Goal: Information Seeking & Learning: Learn about a topic

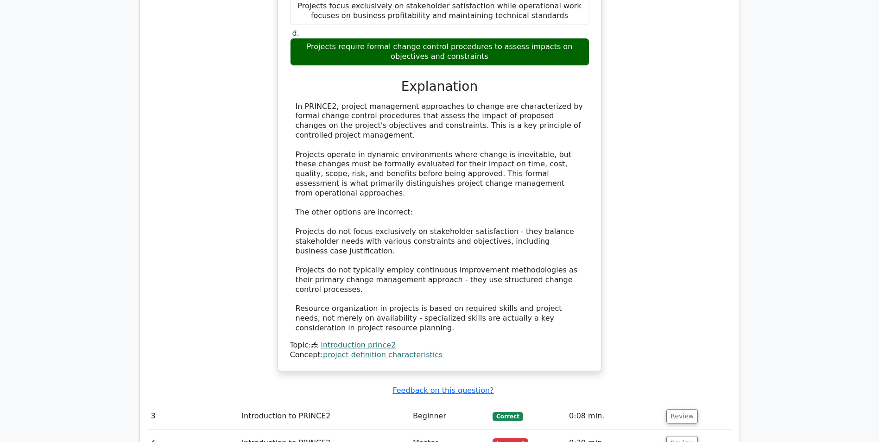
scroll to position [1483, 0]
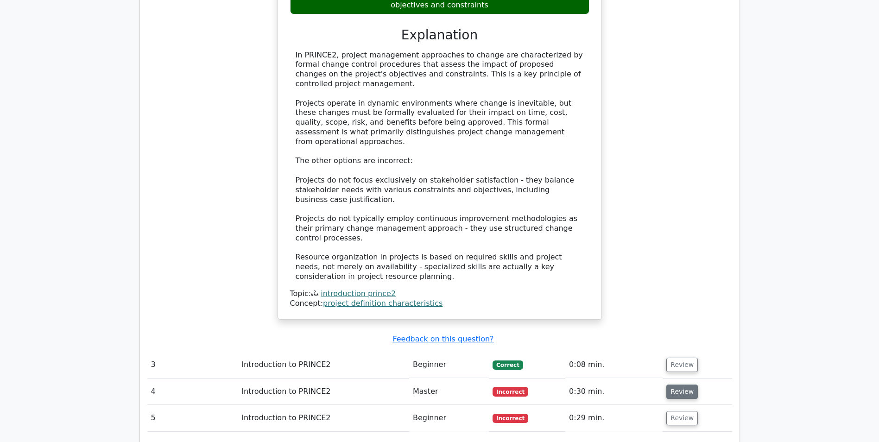
click at [674, 385] on button "Review" at bounding box center [683, 392] width 32 height 14
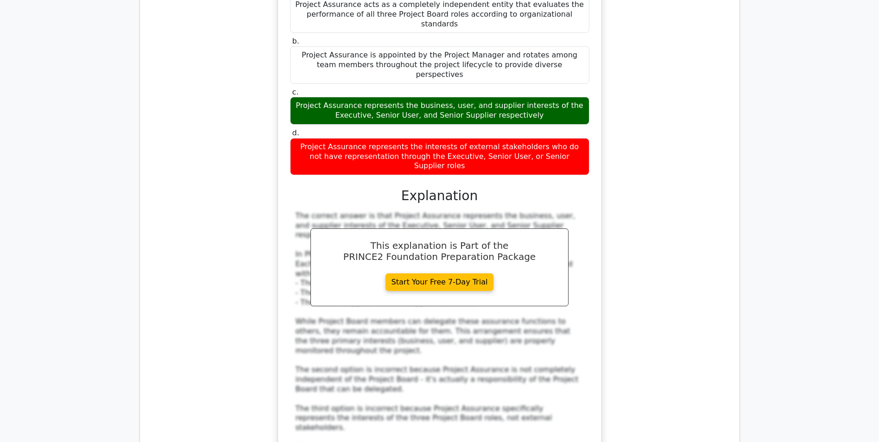
scroll to position [2086, 0]
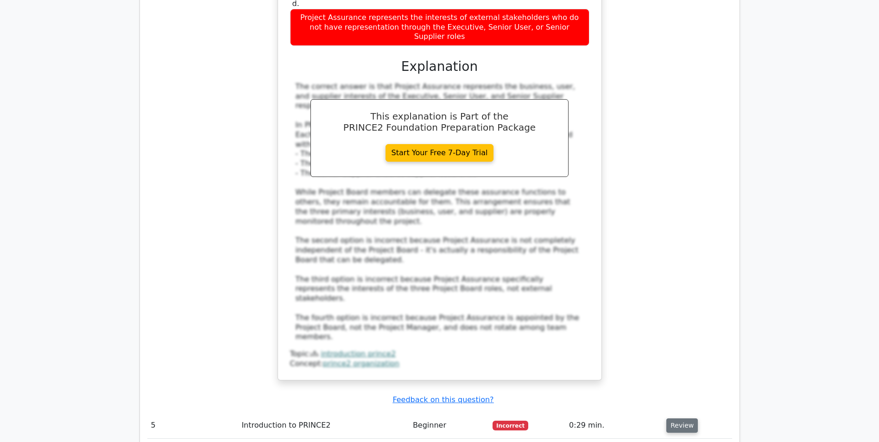
click at [672, 419] on button "Review" at bounding box center [683, 426] width 32 height 14
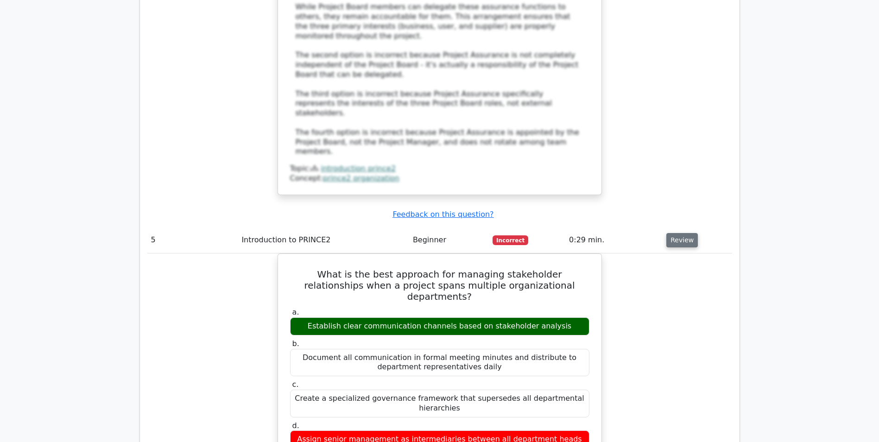
scroll to position [2318, 0]
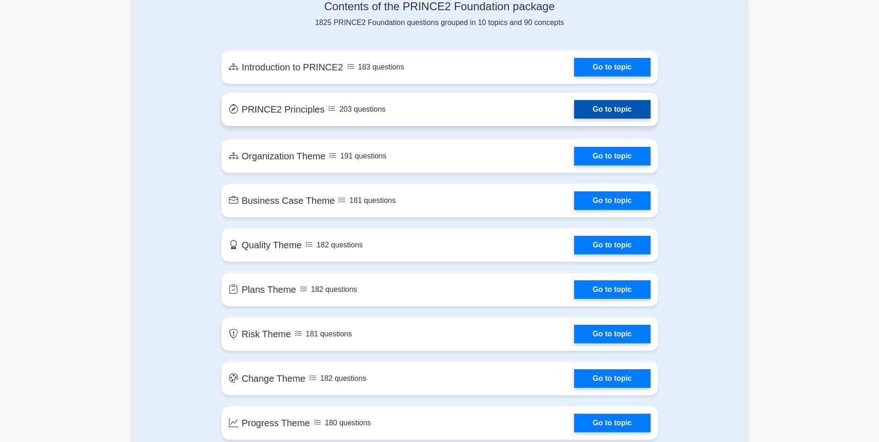
click at [635, 109] on link "Go to topic" at bounding box center [612, 109] width 76 height 19
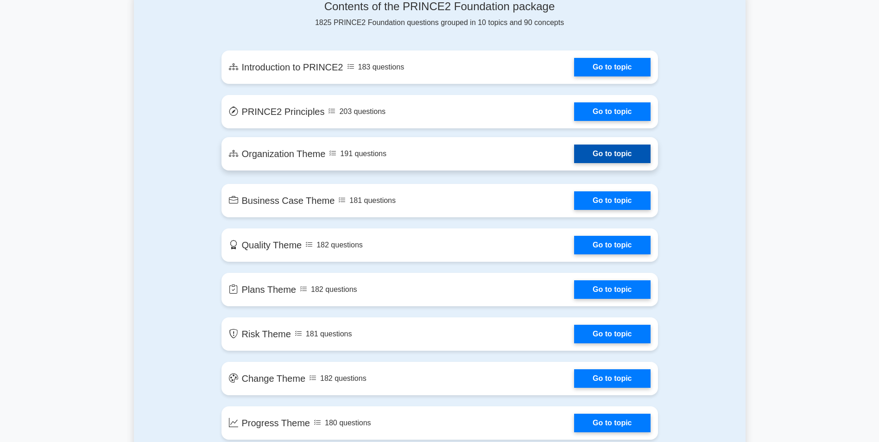
click at [625, 158] on link "Go to topic" at bounding box center [612, 154] width 76 height 19
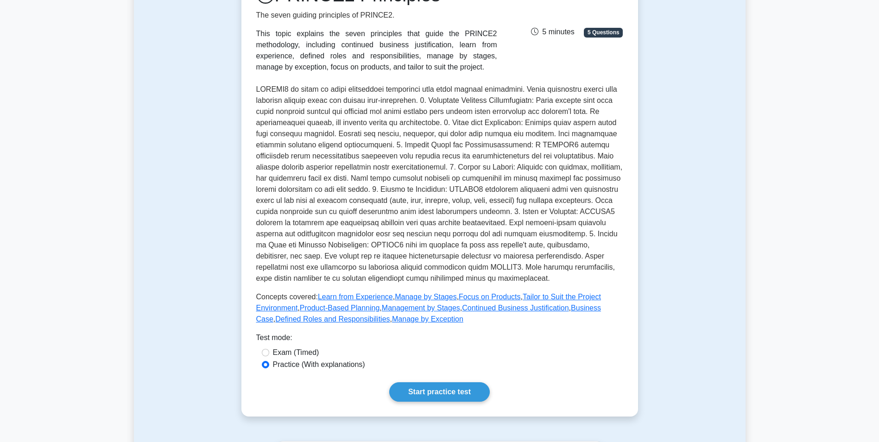
scroll to position [139, 0]
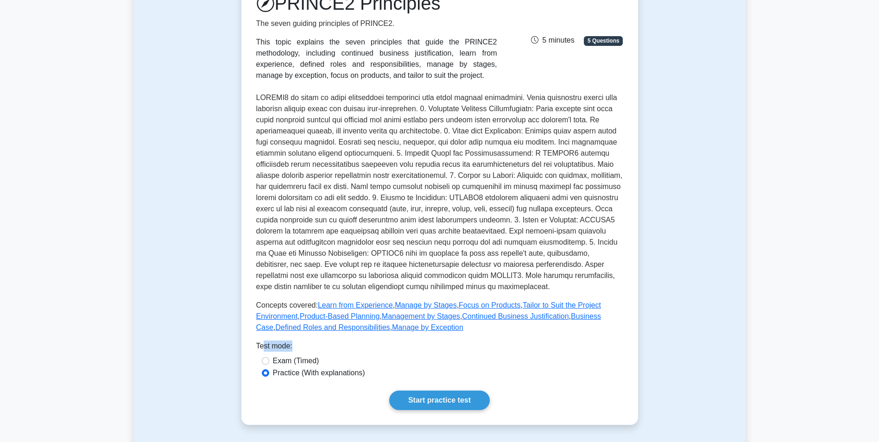
click at [263, 356] on div "PRINCE2 Principles The seven guiding principles of PRINCE2. This topic explains…" at bounding box center [439, 201] width 367 height 418
drag, startPoint x: 263, startPoint y: 356, endPoint x: 263, endPoint y: 362, distance: 6.0
click at [263, 362] on input "Exam (Timed)" at bounding box center [265, 360] width 7 height 7
radio input "true"
click at [438, 398] on link "Start practice test" at bounding box center [439, 400] width 101 height 19
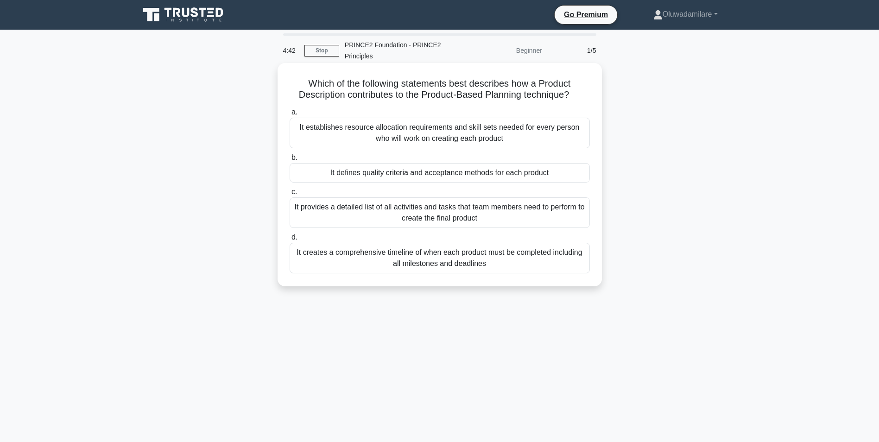
click at [534, 168] on div "It defines quality criteria and acceptance methods for each product" at bounding box center [440, 172] width 300 height 19
click at [290, 161] on input "b. It defines quality criteria and acceptance methods for each product" at bounding box center [290, 158] width 0 height 6
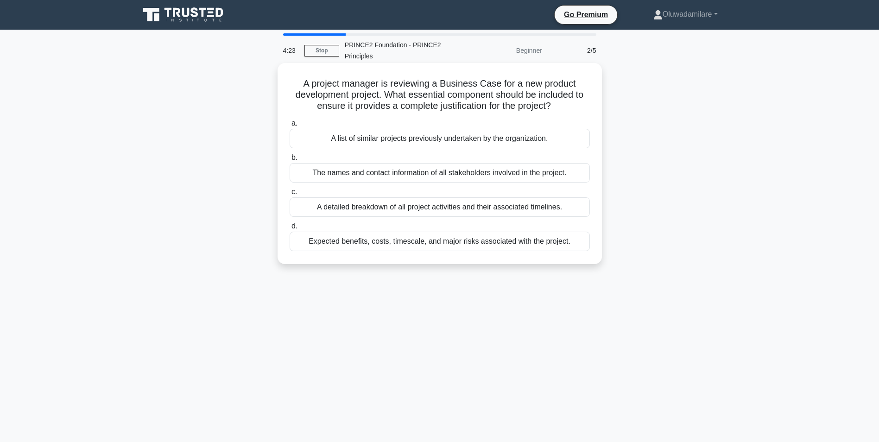
click at [423, 245] on div "Expected benefits, costs, timescale, and major risks associated with the projec…" at bounding box center [440, 241] width 300 height 19
click at [290, 229] on input "d. Expected benefits, costs, timescale, and major risks associated with the pro…" at bounding box center [290, 226] width 0 height 6
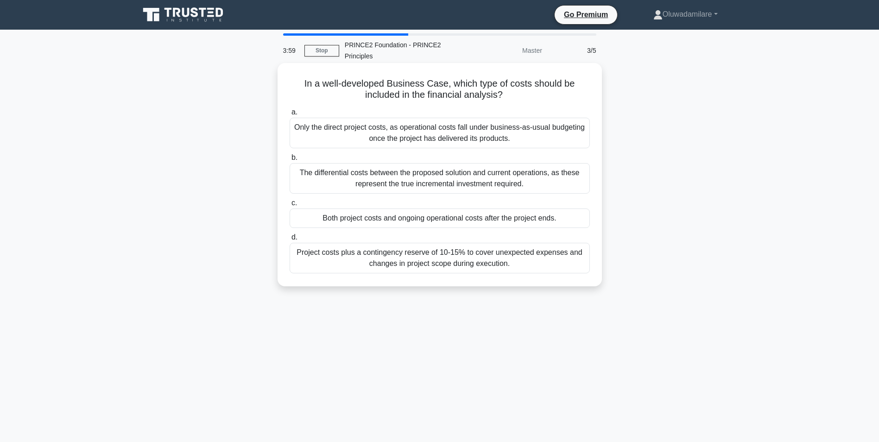
click at [429, 178] on div "The differential costs between the proposed solution and current operations, as…" at bounding box center [440, 178] width 300 height 31
click at [290, 161] on input "b. The differential costs between the proposed solution and current operations,…" at bounding box center [290, 158] width 0 height 6
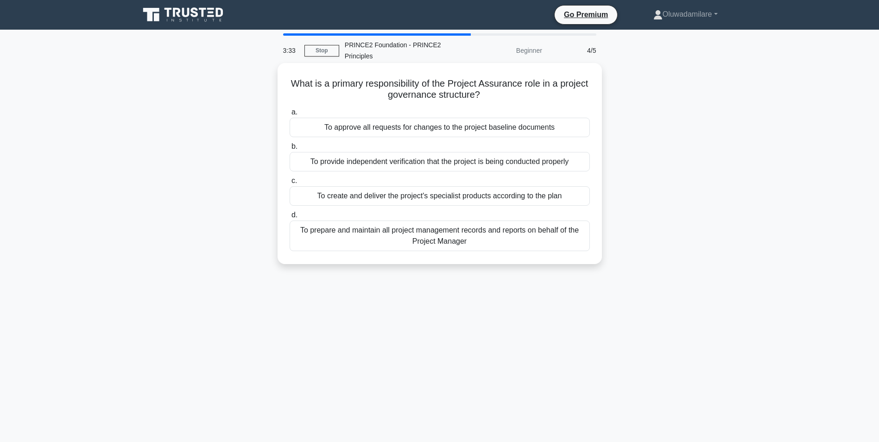
click at [501, 127] on div "To approve all requests for changes to the project baseline documents" at bounding box center [440, 127] width 300 height 19
click at [290, 115] on input "a. To approve all requests for changes to the project baseline documents" at bounding box center [290, 112] width 0 height 6
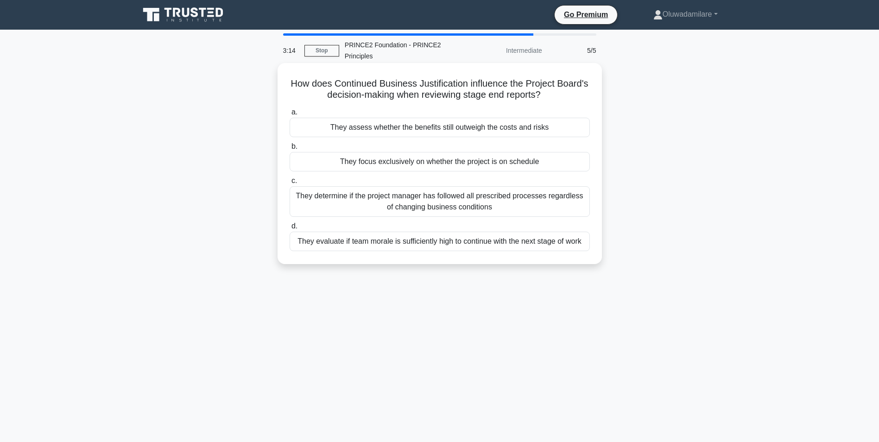
click at [388, 128] on div "They assess whether the benefits still outweigh the costs and risks" at bounding box center [440, 127] width 300 height 19
click at [290, 115] on input "a. They assess whether the benefits still outweigh the costs and risks" at bounding box center [290, 112] width 0 height 6
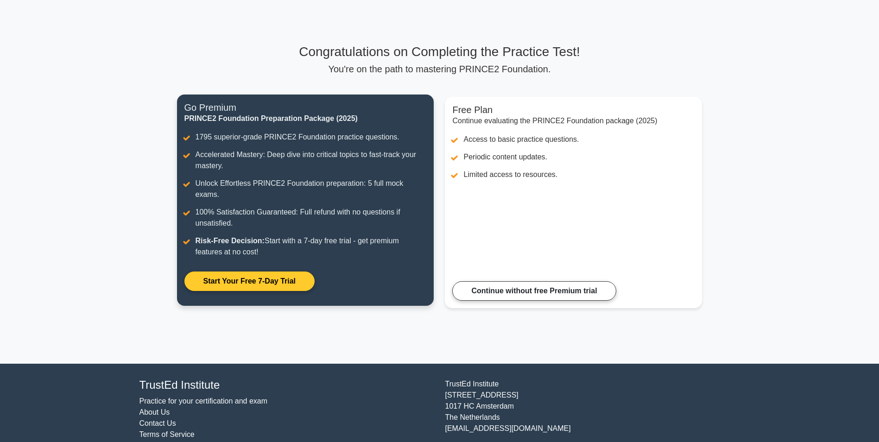
scroll to position [43, 0]
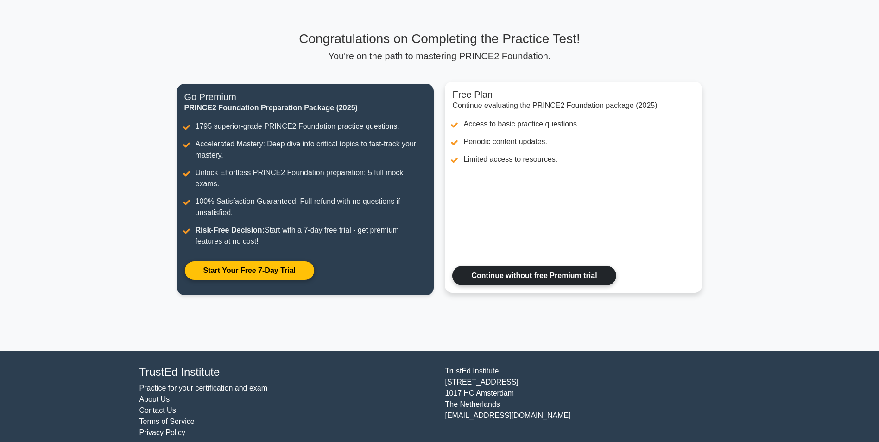
click at [561, 266] on link "Continue without free Premium trial" at bounding box center [534, 275] width 164 height 19
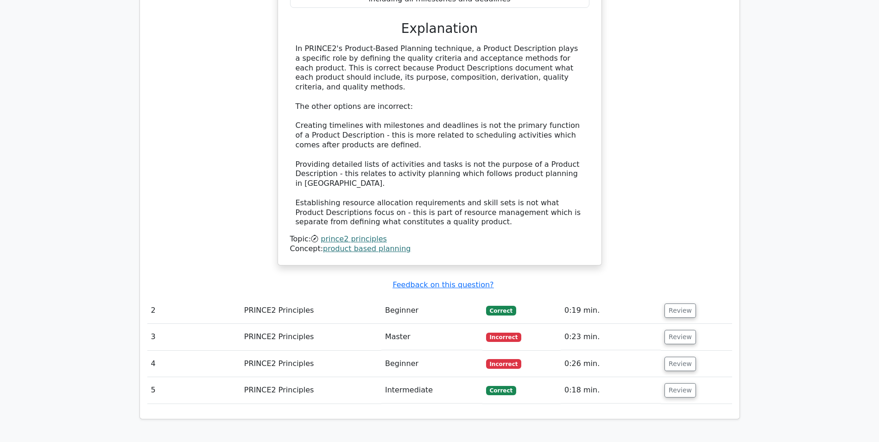
scroll to position [973, 0]
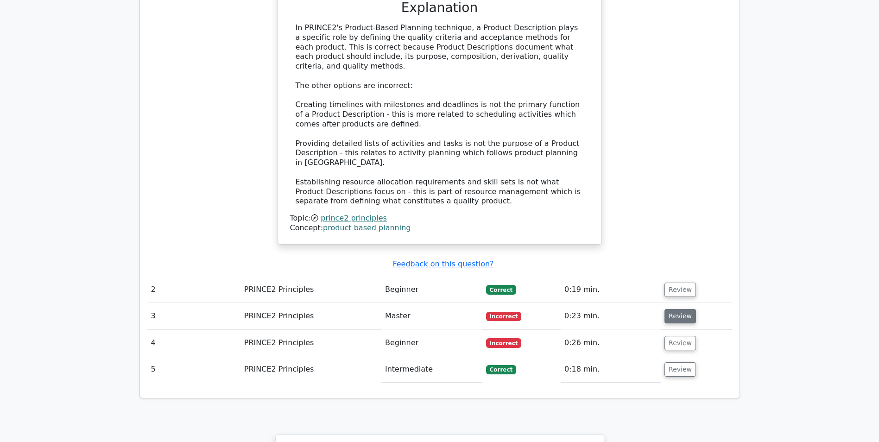
click at [671, 309] on button "Review" at bounding box center [681, 316] width 32 height 14
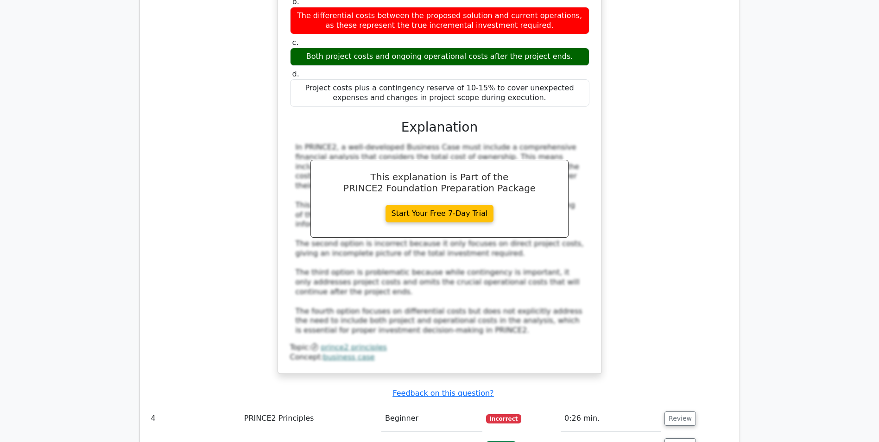
scroll to position [1483, 0]
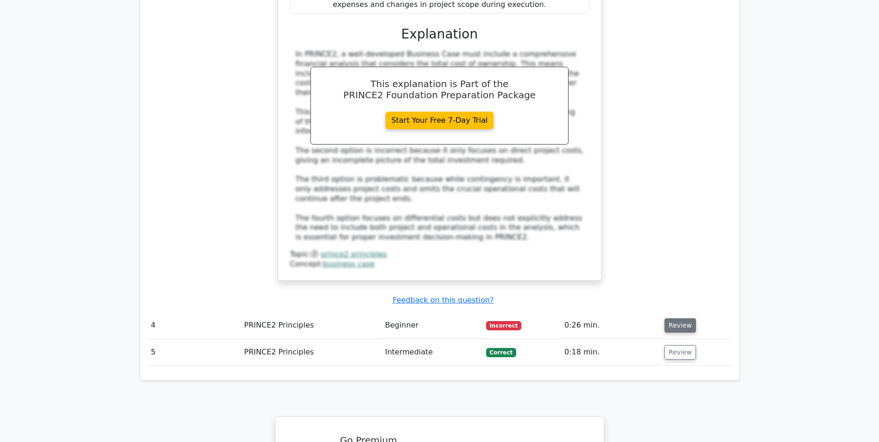
click at [680, 318] on button "Review" at bounding box center [681, 325] width 32 height 14
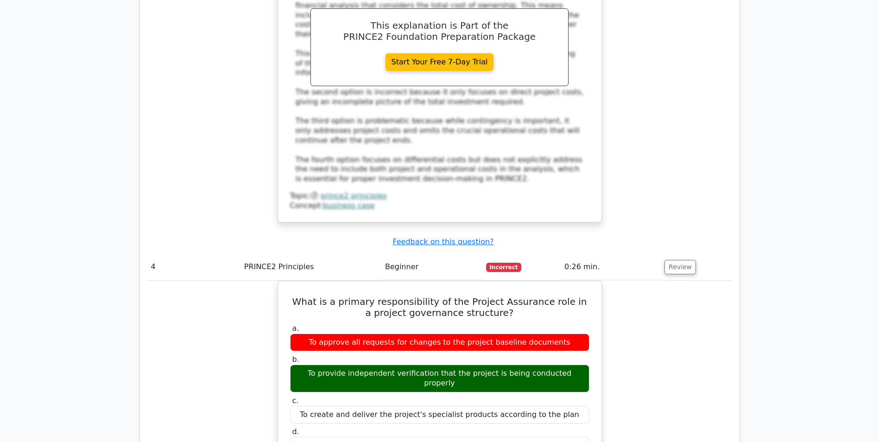
scroll to position [1486, 0]
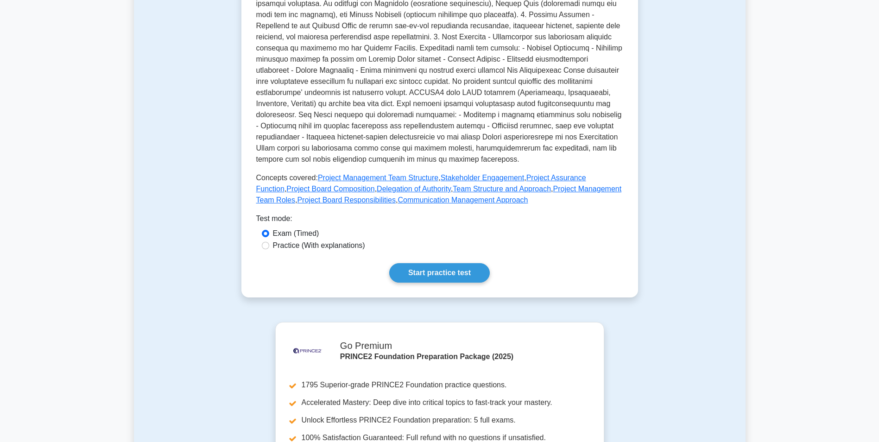
scroll to position [278, 0]
click at [434, 263] on link "Start practice test" at bounding box center [439, 272] width 101 height 19
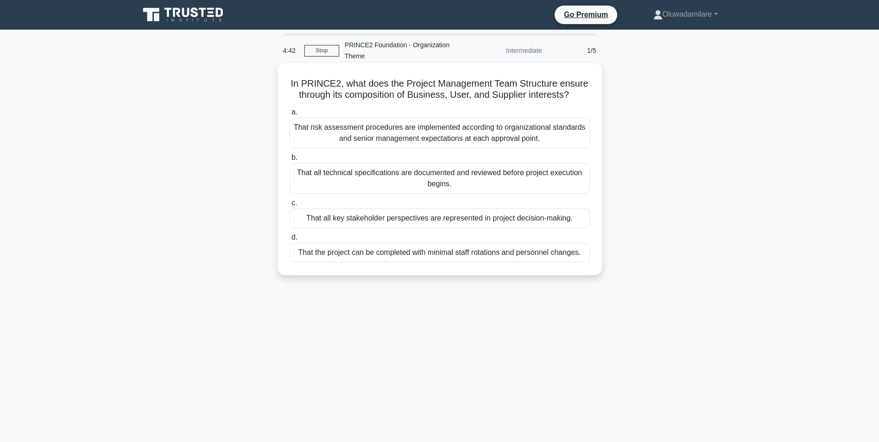
click at [430, 214] on div "That all key stakeholder perspectives are represented in project decision-makin…" at bounding box center [440, 218] width 300 height 19
click at [290, 206] on input "c. That all key stakeholder perspectives are represented in project decision-ma…" at bounding box center [290, 203] width 0 height 6
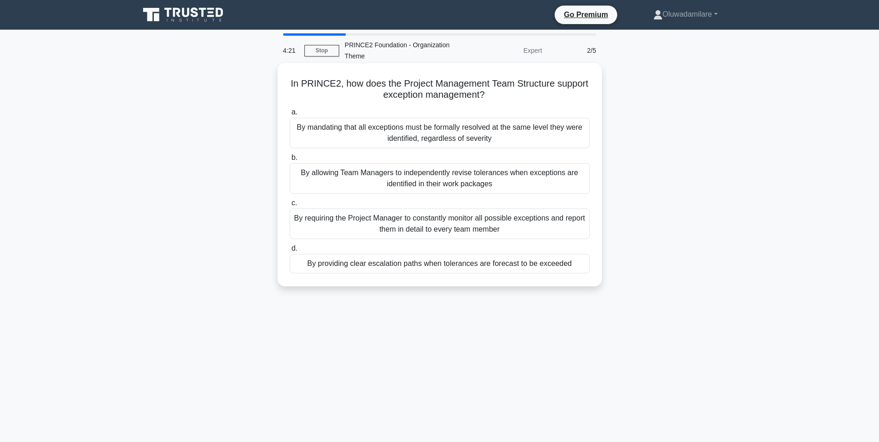
click at [430, 266] on div "By providing clear escalation paths when tolerances are forecast to be exceeded" at bounding box center [440, 263] width 300 height 19
click at [290, 252] on input "d. By providing clear escalation paths when tolerances are forecast to be excee…" at bounding box center [290, 249] width 0 height 6
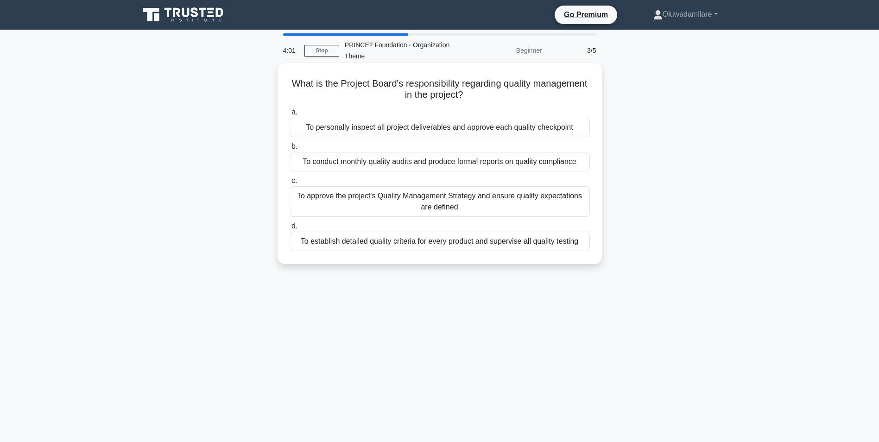
click at [462, 205] on div "To approve the project's Quality Management Strategy and ensure quality expecta…" at bounding box center [440, 201] width 300 height 31
click at [290, 184] on input "c. To approve the project's Quality Management Strategy and ensure quality expe…" at bounding box center [290, 181] width 0 height 6
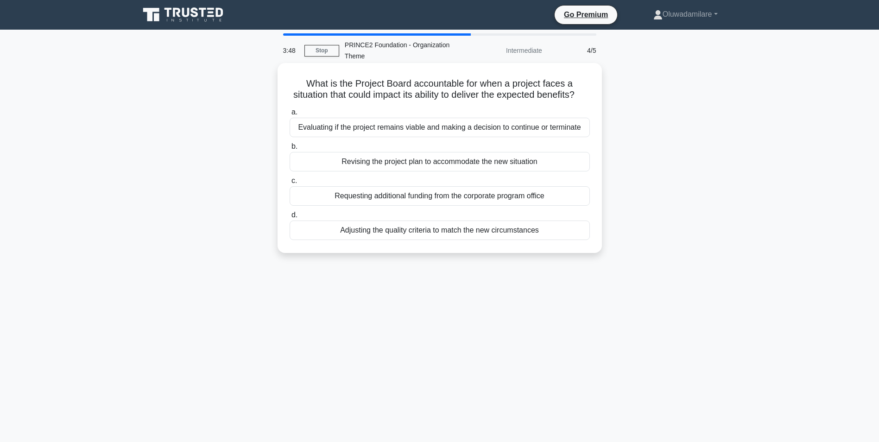
click at [475, 137] on div "Evaluating if the project remains viable and making a decision to continue or t…" at bounding box center [440, 127] width 300 height 19
click at [290, 115] on input "a. Evaluating if the project remains viable and making a decision to continue o…" at bounding box center [290, 112] width 0 height 6
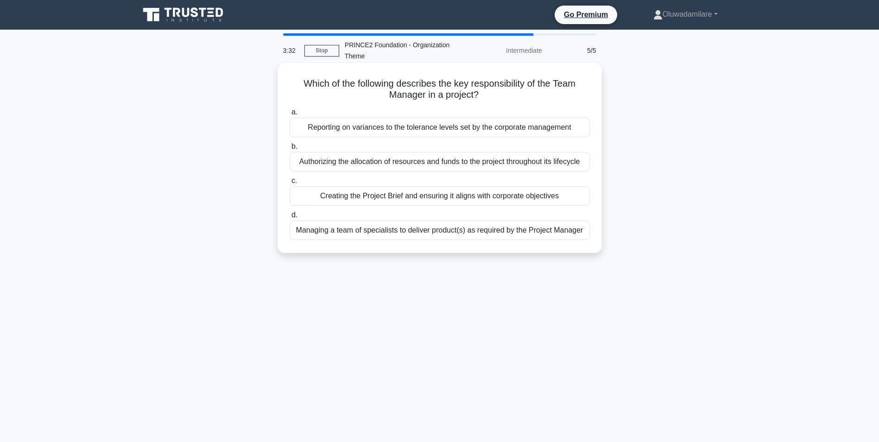
click at [383, 234] on div "Managing a team of specialists to deliver product(s) as required by the Project…" at bounding box center [440, 230] width 300 height 19
click at [290, 218] on input "d. Managing a team of specialists to deliver product(s) as required by the Proj…" at bounding box center [290, 215] width 0 height 6
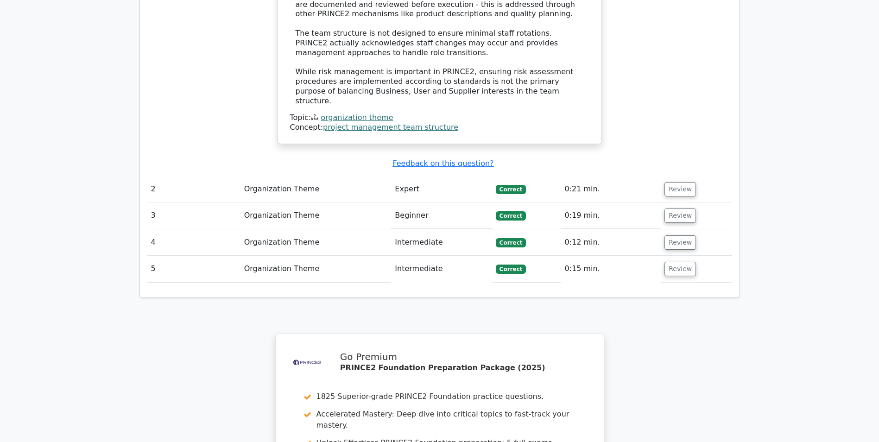
scroll to position [1312, 0]
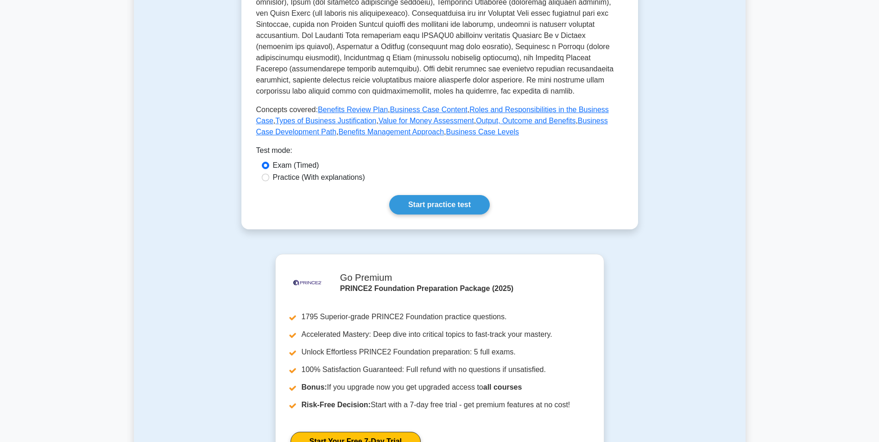
scroll to position [324, 0]
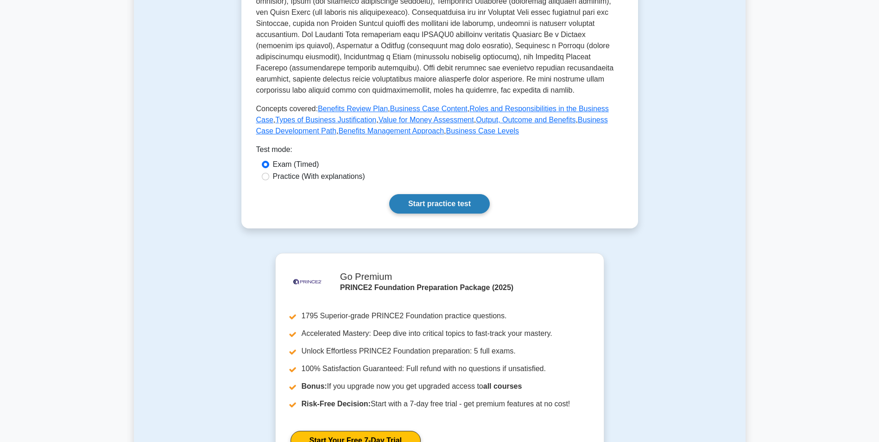
click at [460, 206] on link "Start practice test" at bounding box center [439, 203] width 101 height 19
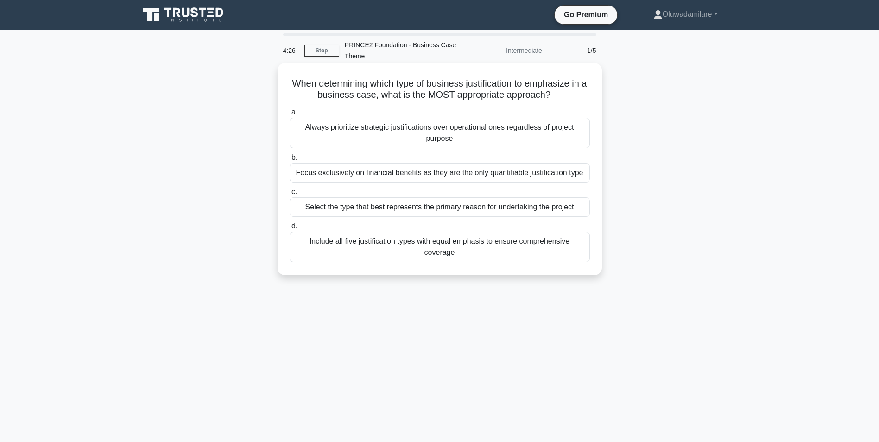
click at [381, 241] on div "Include all five justification types with equal emphasis to ensure comprehensiv…" at bounding box center [440, 247] width 300 height 31
click at [290, 229] on input "d. Include all five justification types with equal emphasis to ensure comprehen…" at bounding box center [290, 226] width 0 height 6
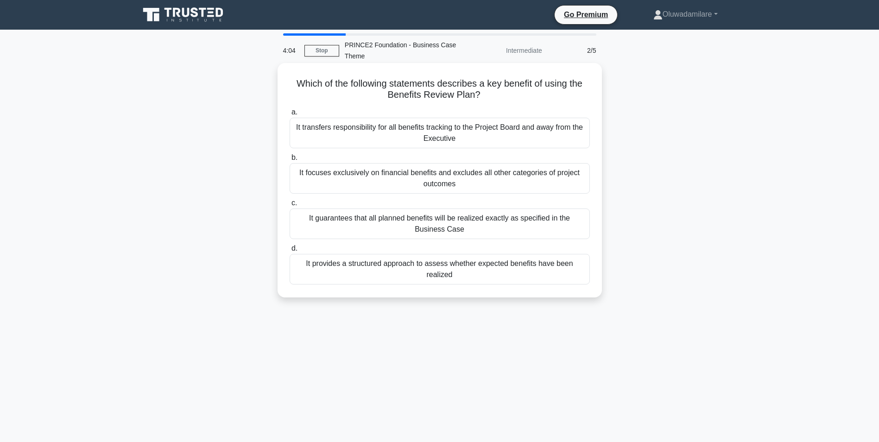
click at [388, 263] on div "It provides a structured approach to assess whether expected benefits have been…" at bounding box center [440, 269] width 300 height 31
click at [290, 252] on input "d. It provides a structured approach to assess whether expected benefits have b…" at bounding box center [290, 249] width 0 height 6
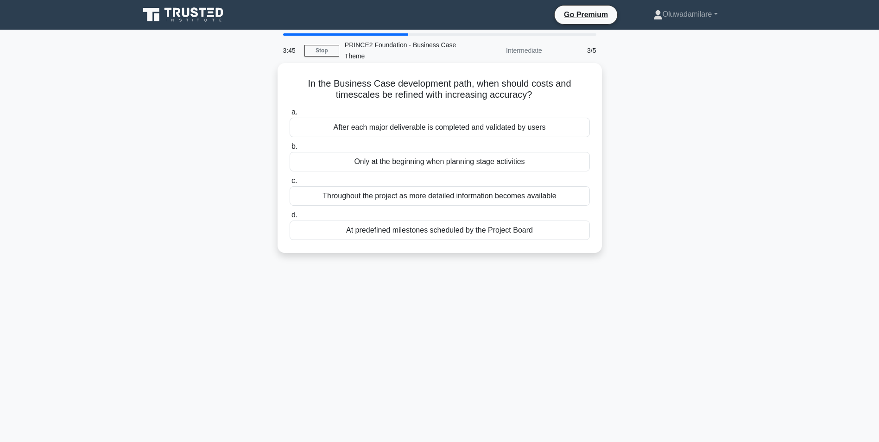
click at [470, 194] on div "Throughout the project as more detailed information becomes available" at bounding box center [440, 195] width 300 height 19
click at [290, 184] on input "c. Throughout the project as more detailed information becomes available" at bounding box center [290, 181] width 0 height 6
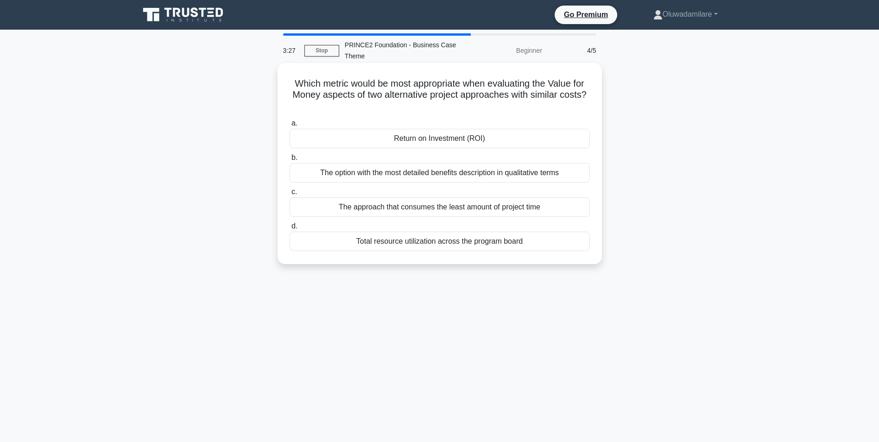
click at [479, 139] on div "Return on Investment (ROI)" at bounding box center [440, 138] width 300 height 19
click at [290, 127] on input "a. Return on Investment (ROI)" at bounding box center [290, 124] width 0 height 6
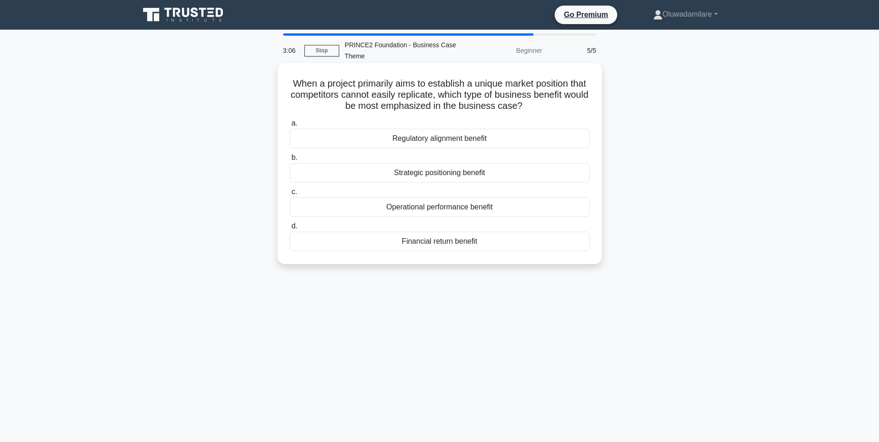
click at [464, 169] on div "Strategic positioning benefit" at bounding box center [440, 172] width 300 height 19
click at [290, 161] on input "b. Strategic positioning benefit" at bounding box center [290, 158] width 0 height 6
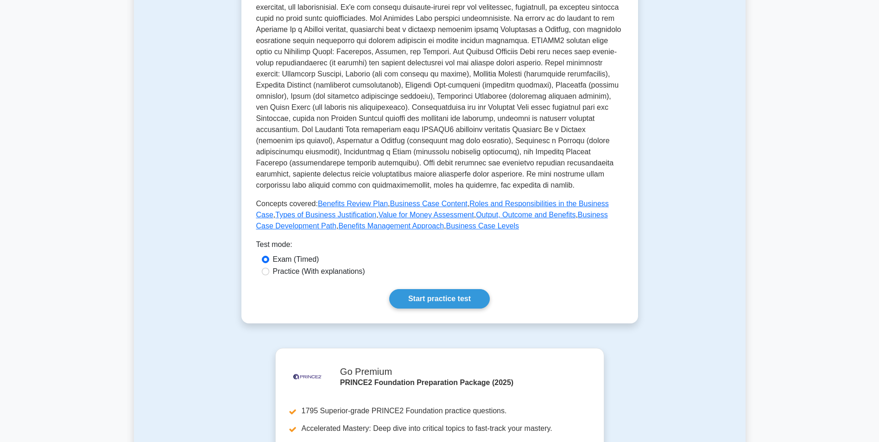
scroll to position [324, 0]
